Goal: Task Accomplishment & Management: Complete application form

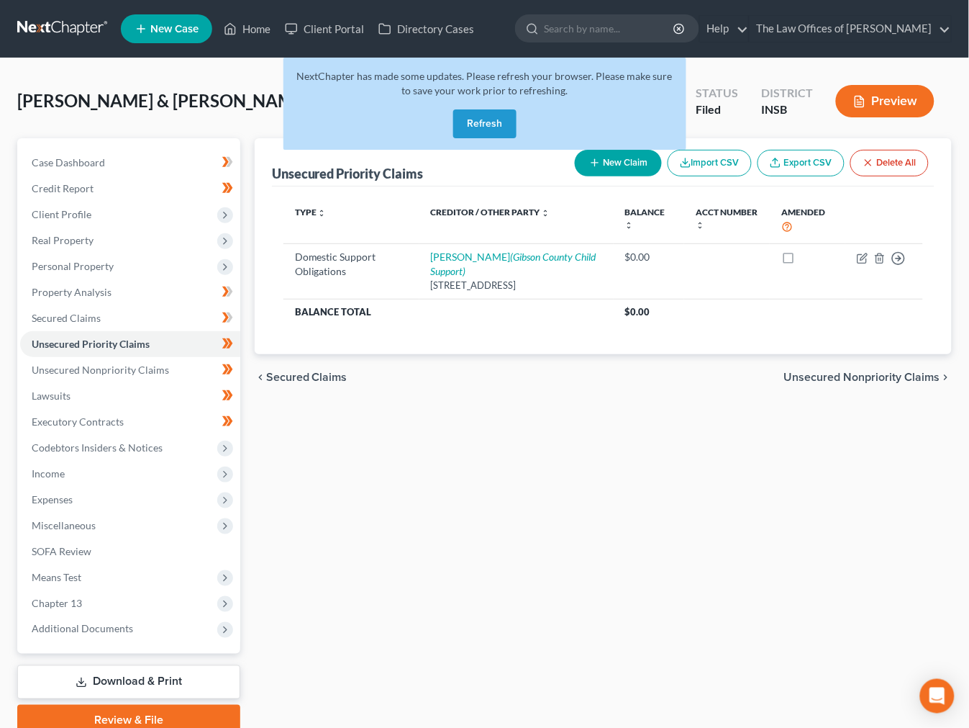
click at [53, 33] on link at bounding box center [63, 29] width 92 height 26
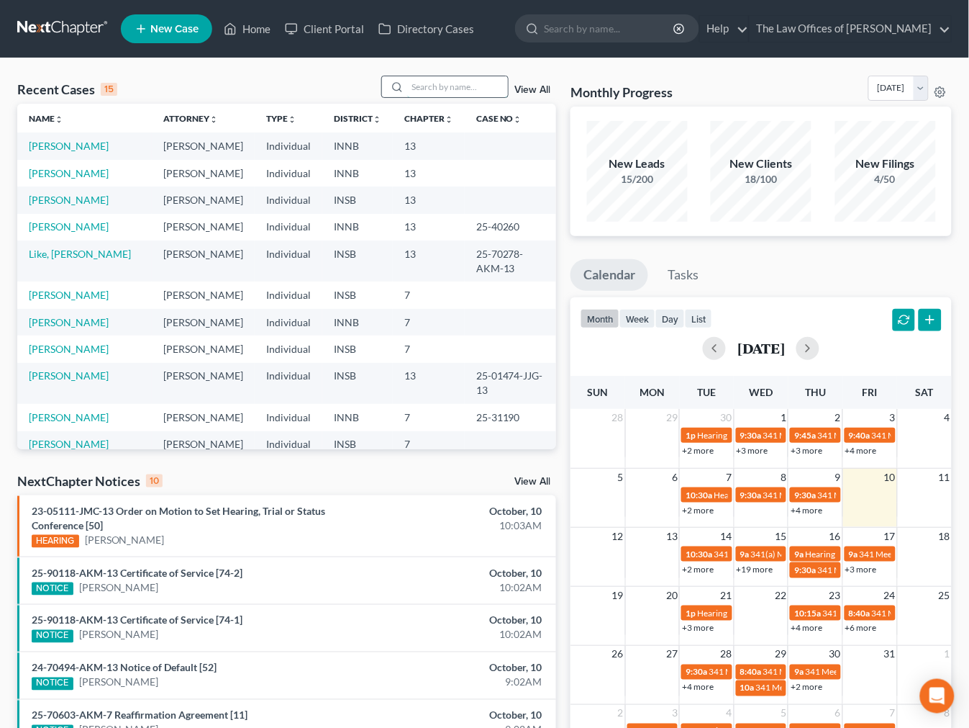
click at [453, 83] on input "search" at bounding box center [457, 86] width 101 height 21
click at [264, 79] on div "Recent Cases 15 View All" at bounding box center [286, 90] width 539 height 28
click at [53, 232] on link "[PERSON_NAME]" at bounding box center [69, 226] width 80 height 12
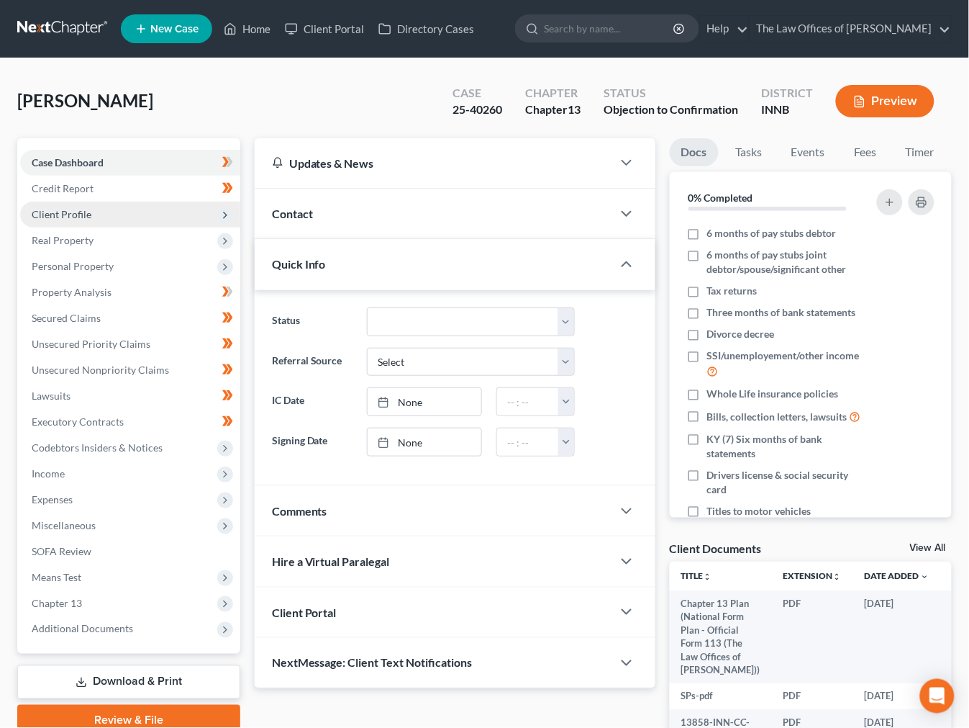
click at [61, 202] on span "Client Profile" at bounding box center [130, 215] width 220 height 26
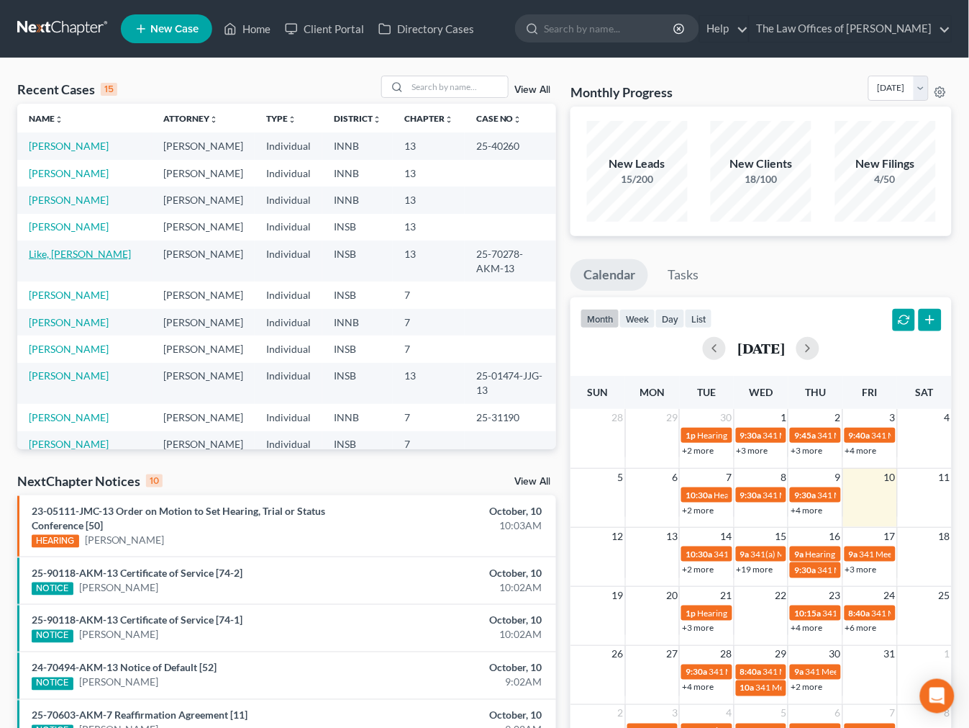
click at [39, 260] on link "Like, [PERSON_NAME]" at bounding box center [80, 254] width 102 height 12
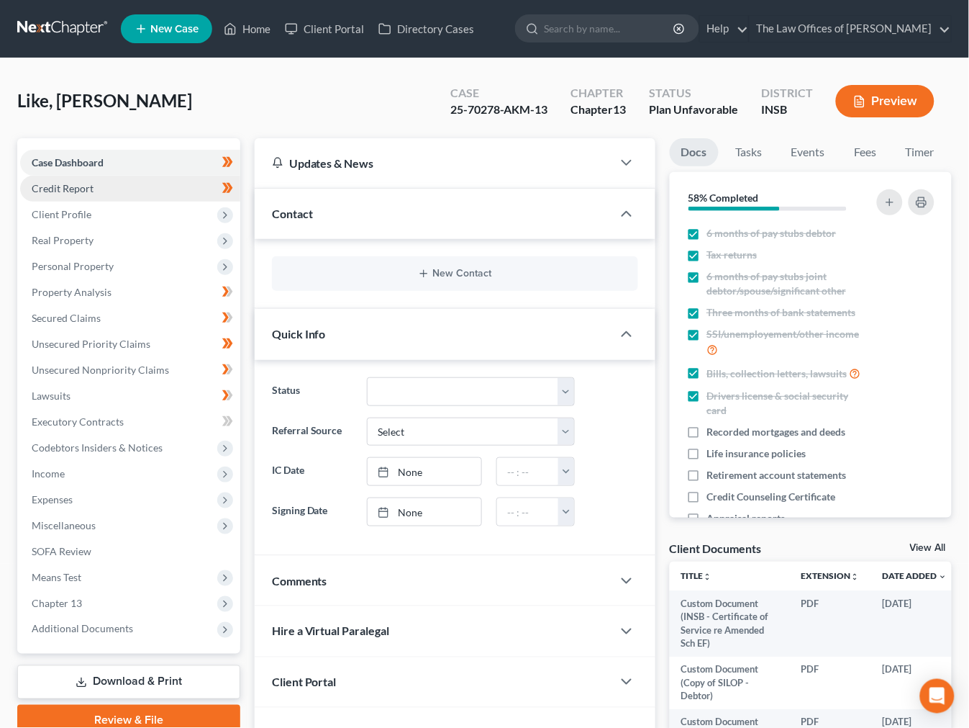
click at [73, 196] on link "Credit Report" at bounding box center [130, 189] width 220 height 26
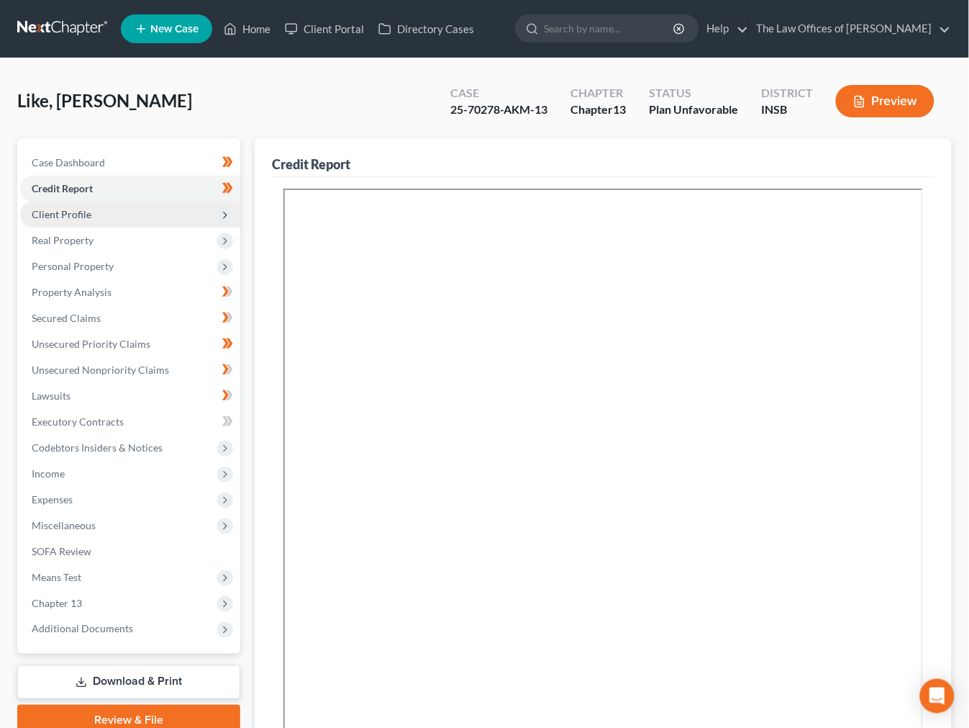
click at [69, 208] on span "Client Profile" at bounding box center [62, 214] width 60 height 12
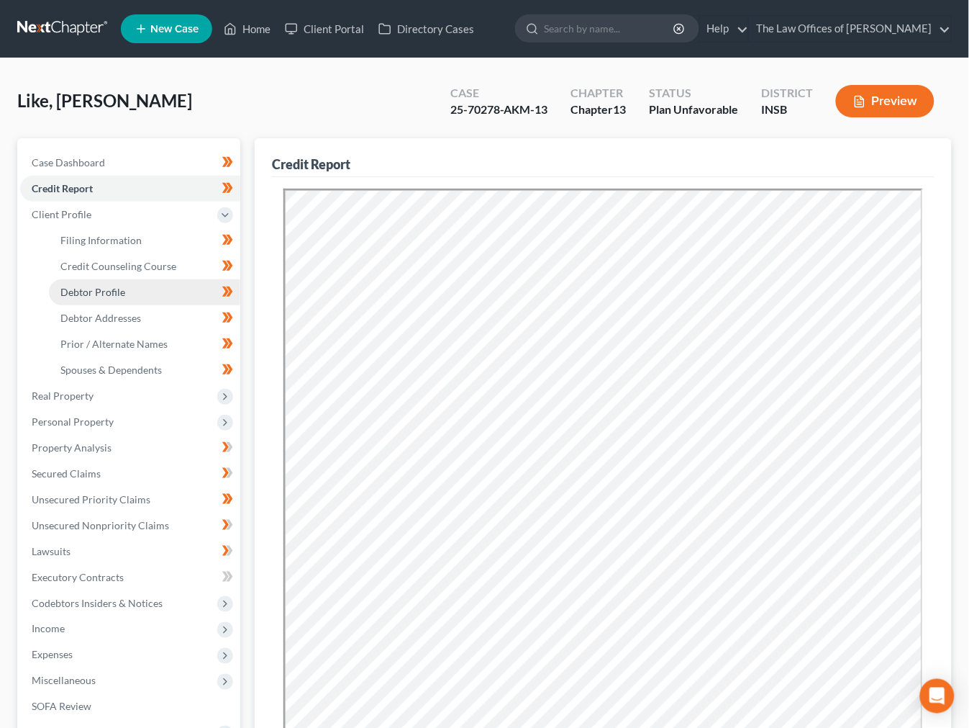
click at [117, 294] on span "Debtor Profile" at bounding box center [92, 292] width 65 height 12
select select "1"
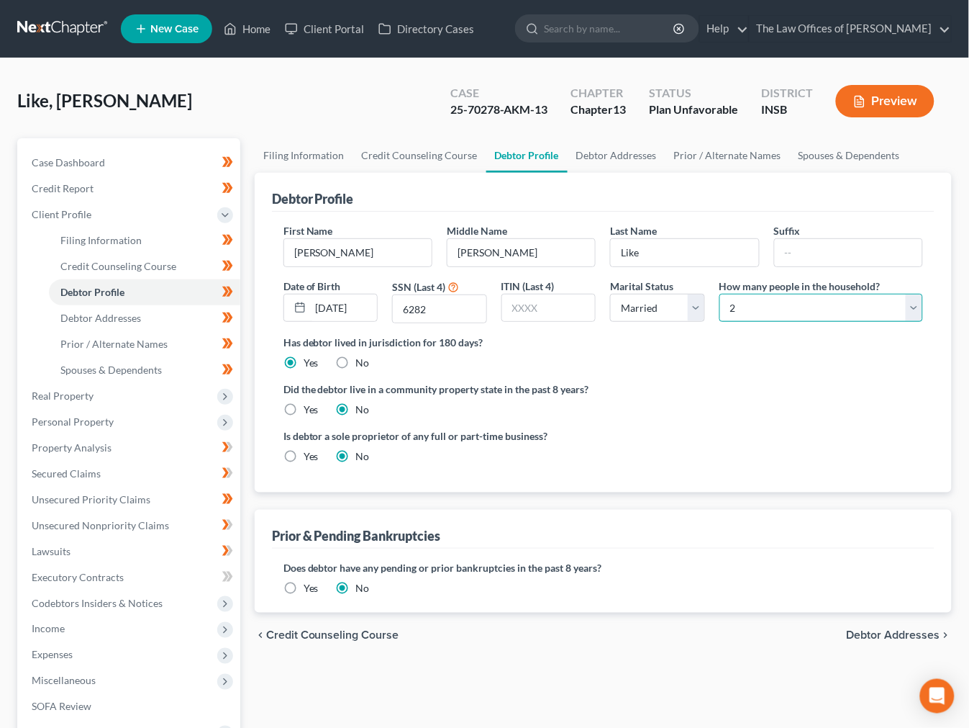
click at [744, 315] on select "Select 1 2 3 4 5 6 7 8 9 10 11 12 13 14 15 16 17 18 19 20" at bounding box center [822, 308] width 204 height 29
select select "4"
click at [720, 294] on select "Select 1 2 3 4 5 6 7 8 9 10 11 12 13 14 15 16 17 18 19 20" at bounding box center [822, 308] width 204 height 29
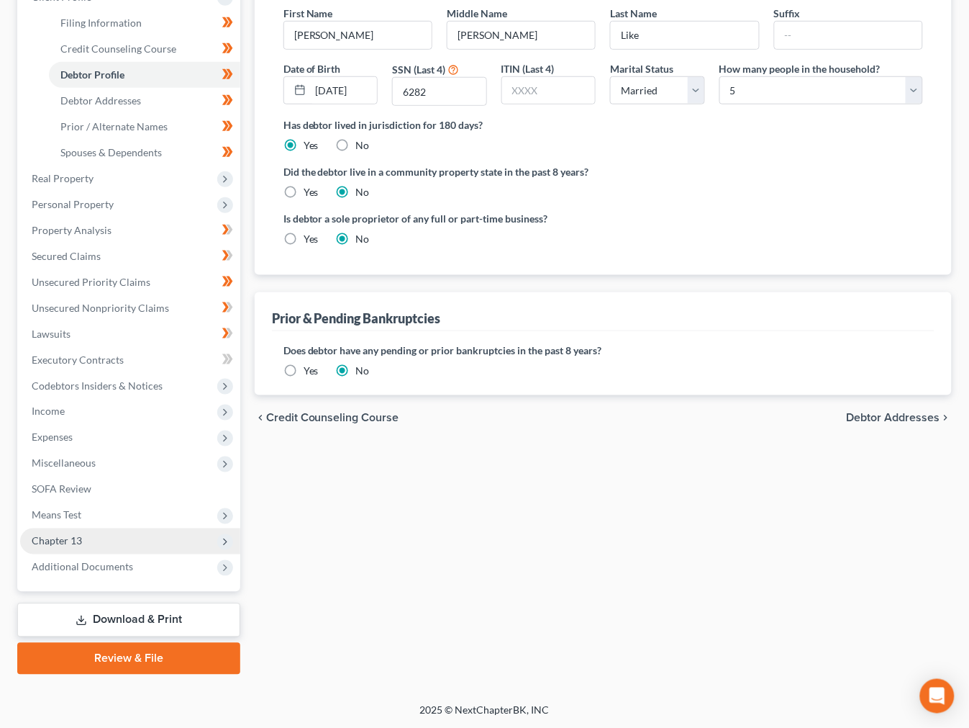
click at [84, 533] on span "Chapter 13" at bounding box center [130, 541] width 220 height 26
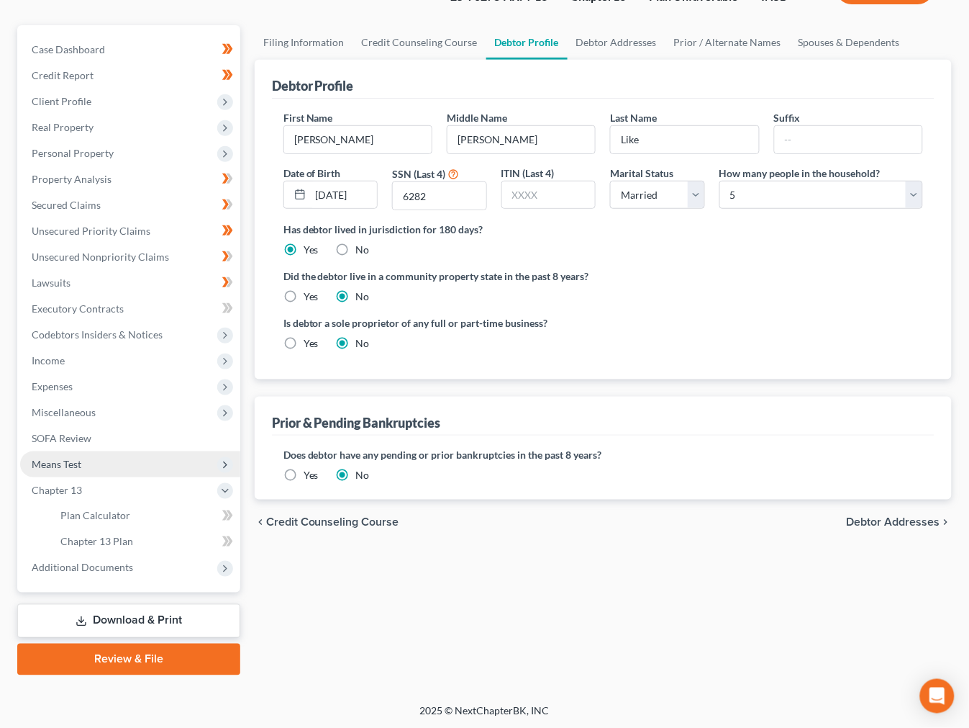
click at [81, 461] on span "Means Test" at bounding box center [57, 464] width 50 height 12
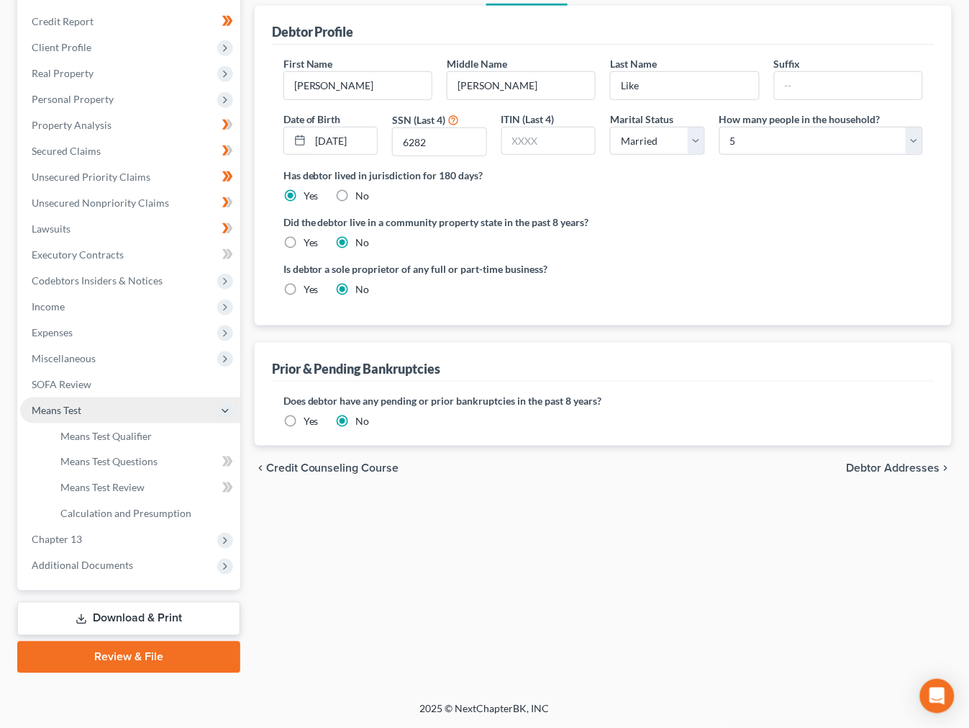
scroll to position [166, 0]
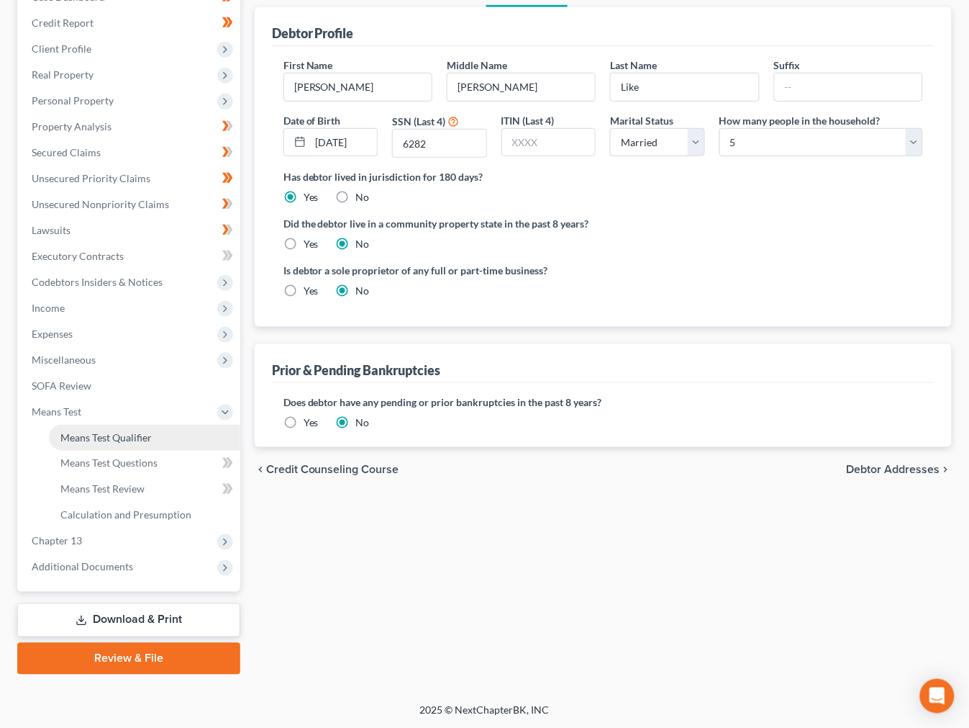
click at [99, 435] on span "Means Test Qualifier" at bounding box center [105, 437] width 91 height 12
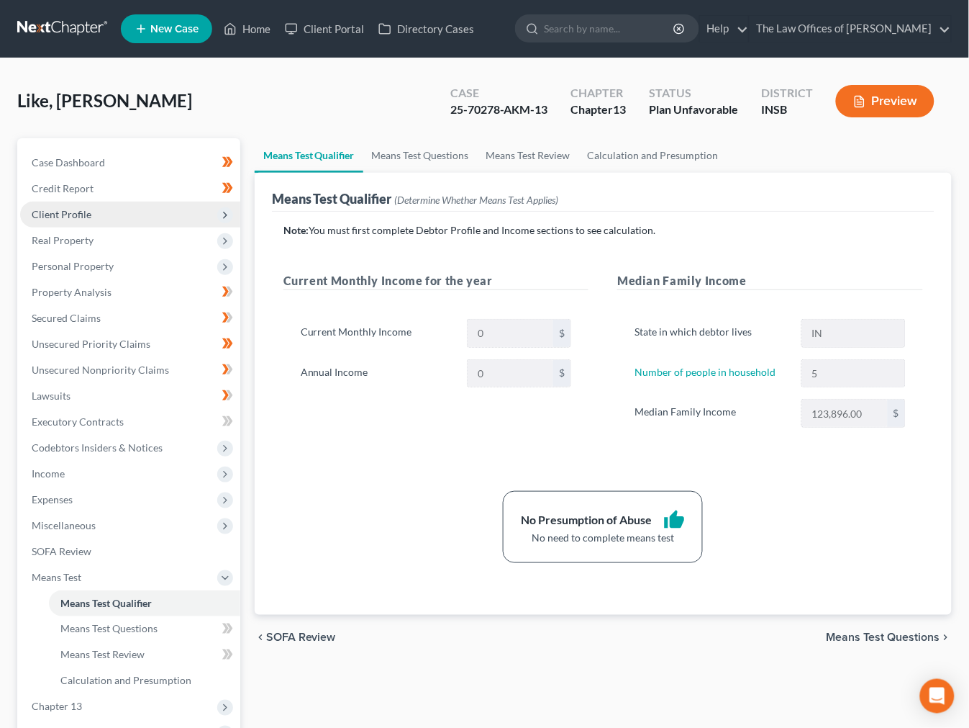
click at [95, 214] on span "Client Profile" at bounding box center [130, 215] width 220 height 26
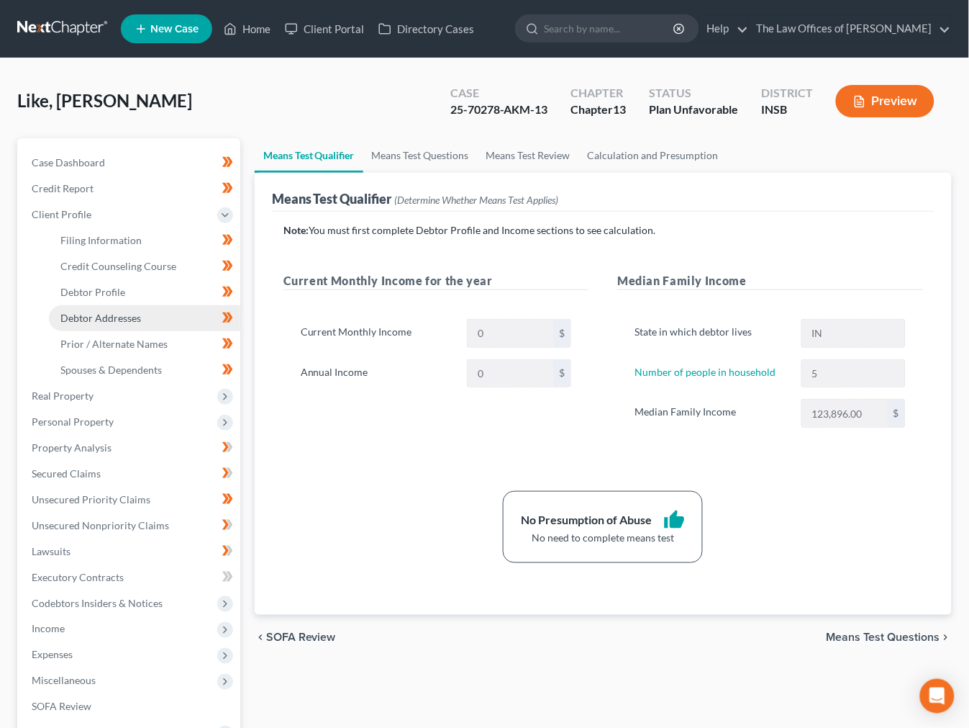
click at [94, 314] on span "Debtor Addresses" at bounding box center [100, 318] width 81 height 12
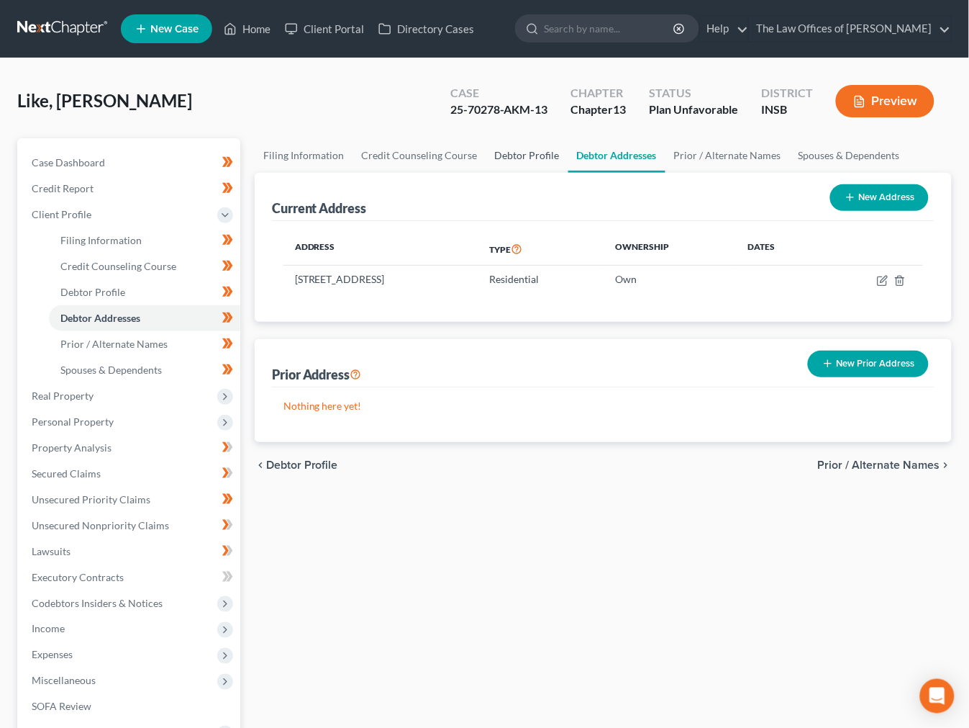
click at [521, 156] on link "Debtor Profile" at bounding box center [527, 155] width 82 height 35
select select "1"
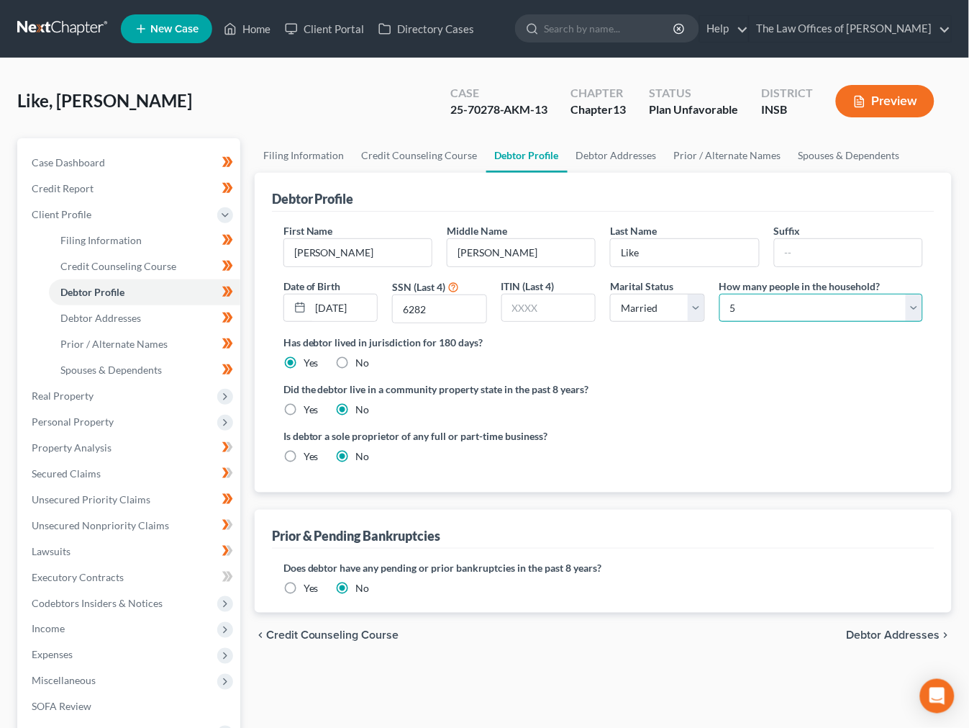
click at [752, 314] on select "Select 1 2 3 4 5 6 7 8 9 10 11 12 13 14 15 16 17 18 19 20" at bounding box center [822, 308] width 204 height 29
select select "1"
click at [720, 294] on select "Select 1 2 3 4 5 6 7 8 9 10 11 12 13 14 15 16 17 18 19 20" at bounding box center [822, 308] width 204 height 29
click at [60, 32] on link at bounding box center [63, 29] width 92 height 26
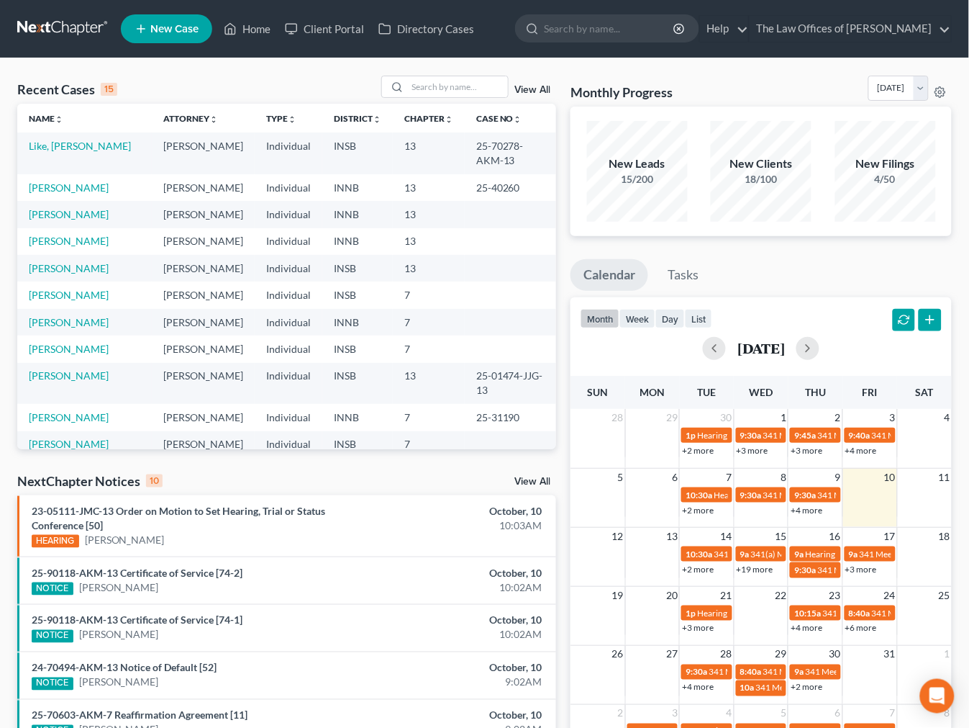
click at [18, 466] on div "Recent Cases 15 View All Name unfold_more expand_more expand_less Attorney unfo…" at bounding box center [286, 549] width 553 height 946
